Goal: Transaction & Acquisition: Subscribe to service/newsletter

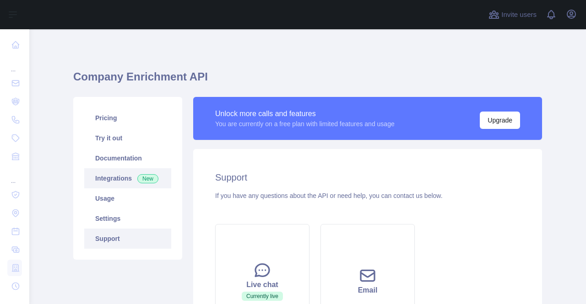
click at [120, 184] on link "Integrations New" at bounding box center [127, 178] width 87 height 20
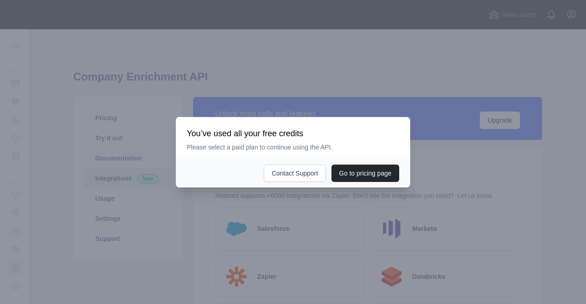
click at [126, 203] on div at bounding box center [293, 152] width 586 height 304
click at [109, 193] on div at bounding box center [293, 152] width 586 height 304
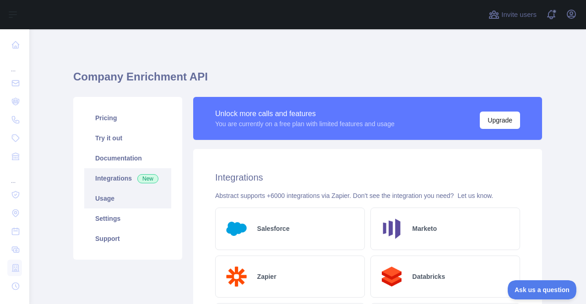
click at [107, 195] on link "Usage" at bounding box center [127, 199] width 87 height 20
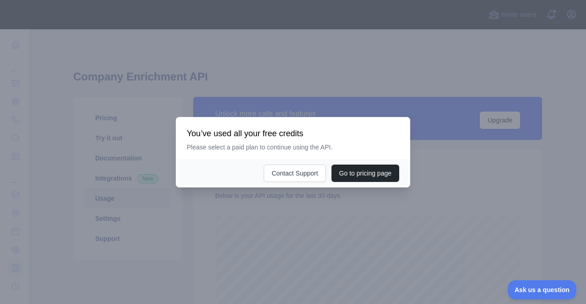
scroll to position [275, 549]
click at [166, 208] on div at bounding box center [293, 152] width 586 height 304
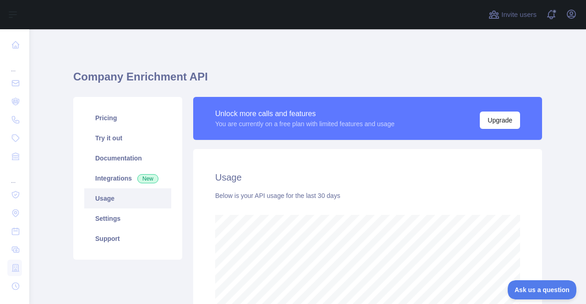
click at [113, 199] on link "Usage" at bounding box center [127, 199] width 87 height 20
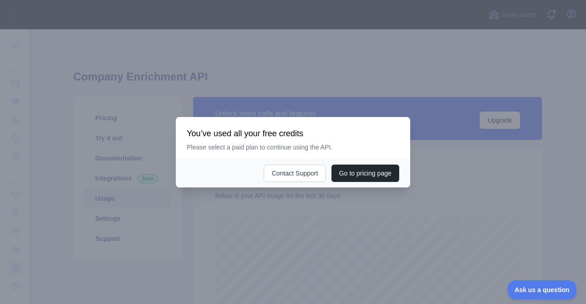
click at [288, 209] on div at bounding box center [293, 152] width 586 height 304
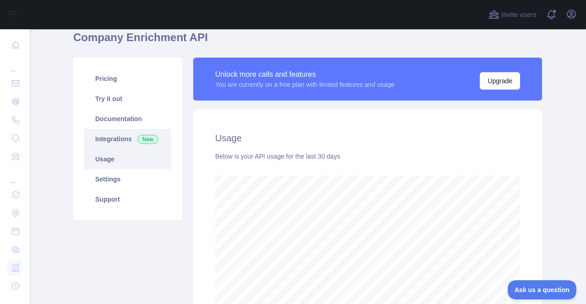
scroll to position [0, 0]
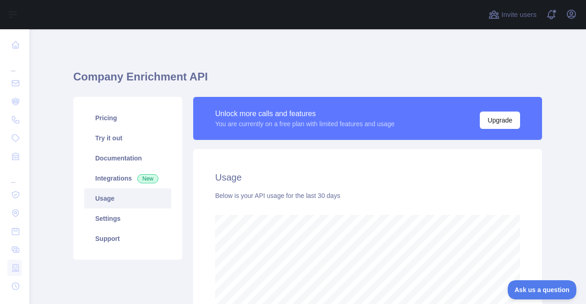
click at [239, 195] on div "Below is your API usage for the last 30 days" at bounding box center [367, 195] width 305 height 9
click at [309, 179] on h2 "Usage" at bounding box center [367, 177] width 305 height 13
click at [351, 123] on div "You are currently on a free plan with limited features and usage" at bounding box center [304, 123] width 179 height 9
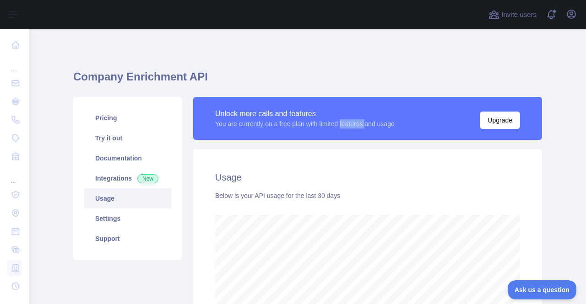
click at [351, 123] on div "You are currently on a free plan with limited features and usage" at bounding box center [304, 123] width 179 height 9
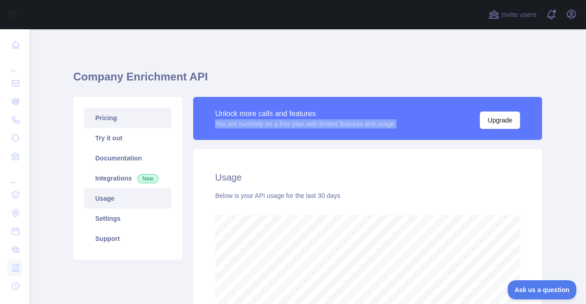
click at [127, 123] on link "Pricing" at bounding box center [127, 118] width 87 height 20
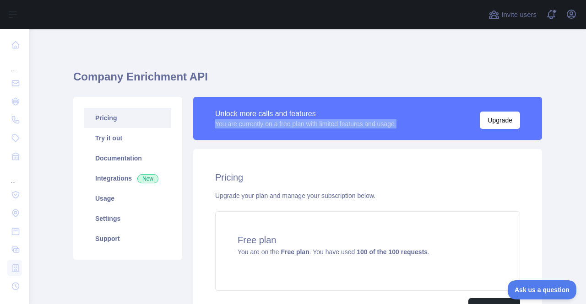
scroll to position [100, 0]
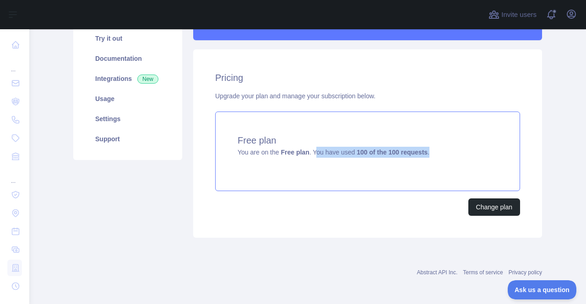
drag, startPoint x: 310, startPoint y: 153, endPoint x: 437, endPoint y: 153, distance: 126.8
click at [437, 153] on div "Free plan You are on the Free plan . You have used 100 of the 100 requests ." at bounding box center [367, 152] width 305 height 80
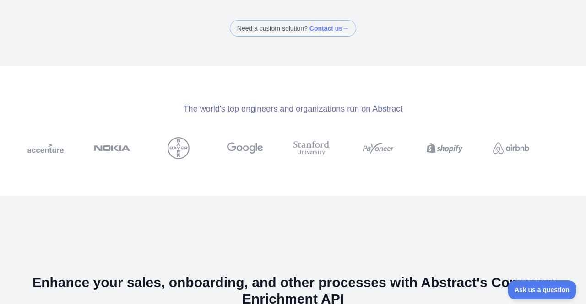
scroll to position [122, 0]
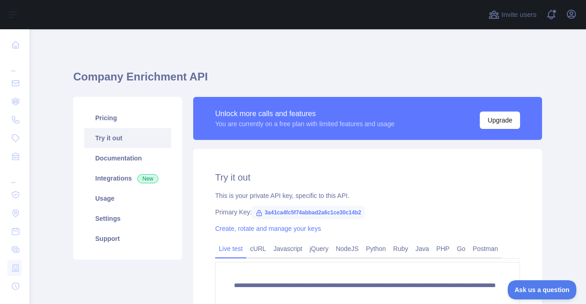
scroll to position [207, 0]
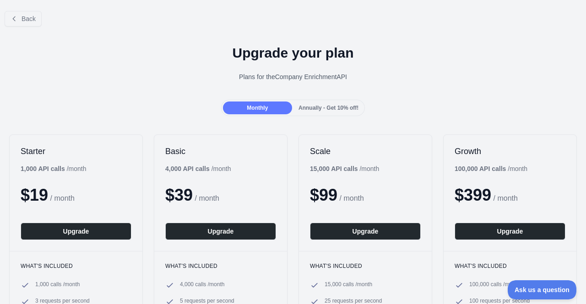
scroll to position [23, 0]
